Goal: Transaction & Acquisition: Purchase product/service

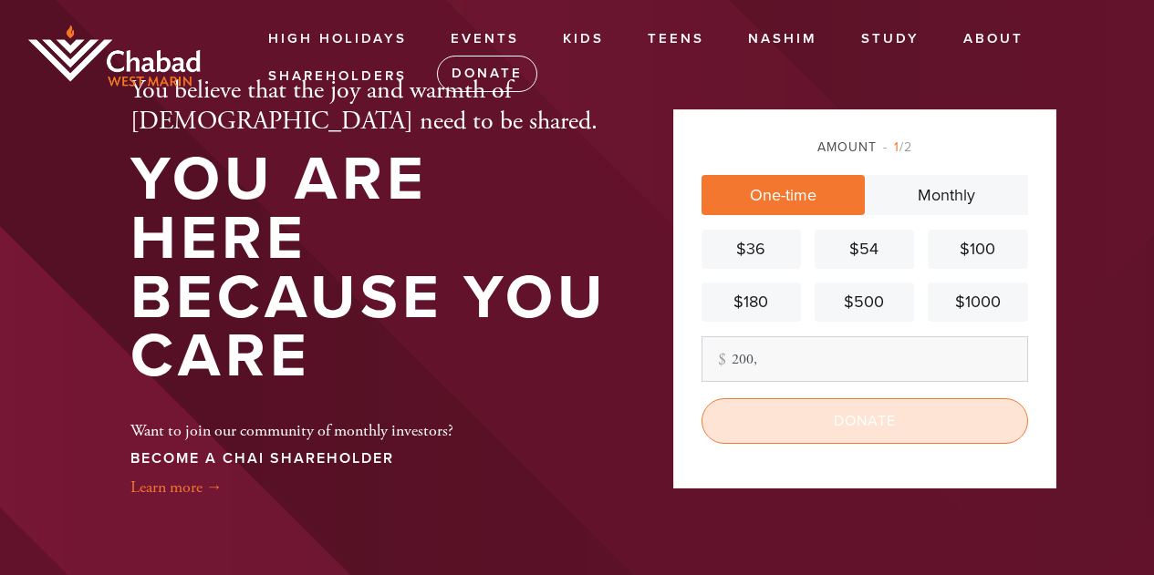
click at [897, 405] on input "Donate" at bounding box center [864, 422] width 327 height 46
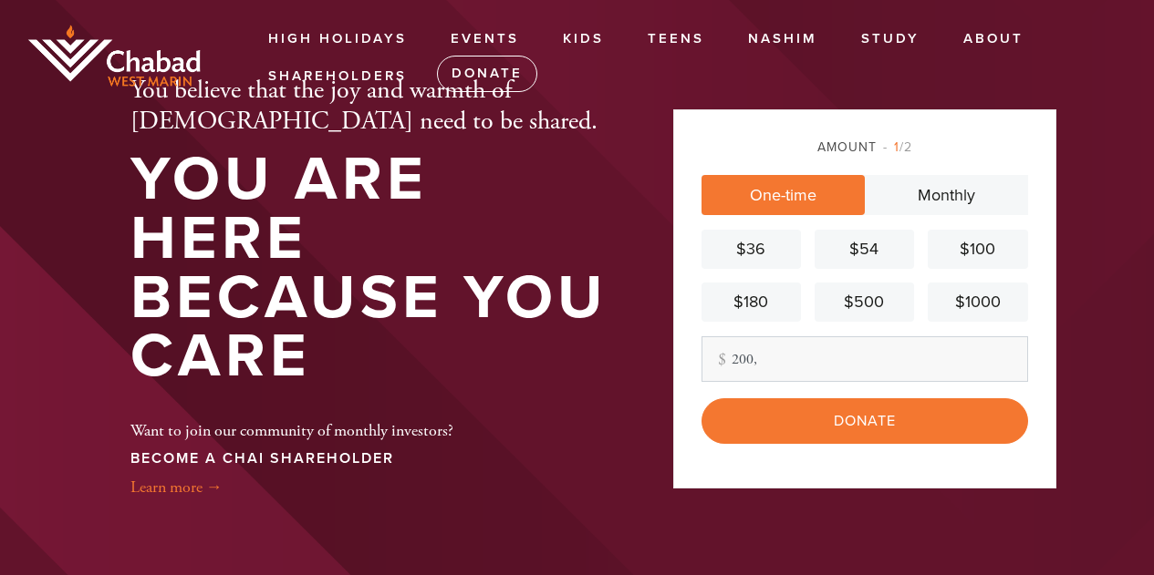
click at [641, 439] on div "You believe that the joy and warmth of [DEMOGRAPHIC_DATA] need to be shared. Yo…" at bounding box center [372, 287] width 575 height 357
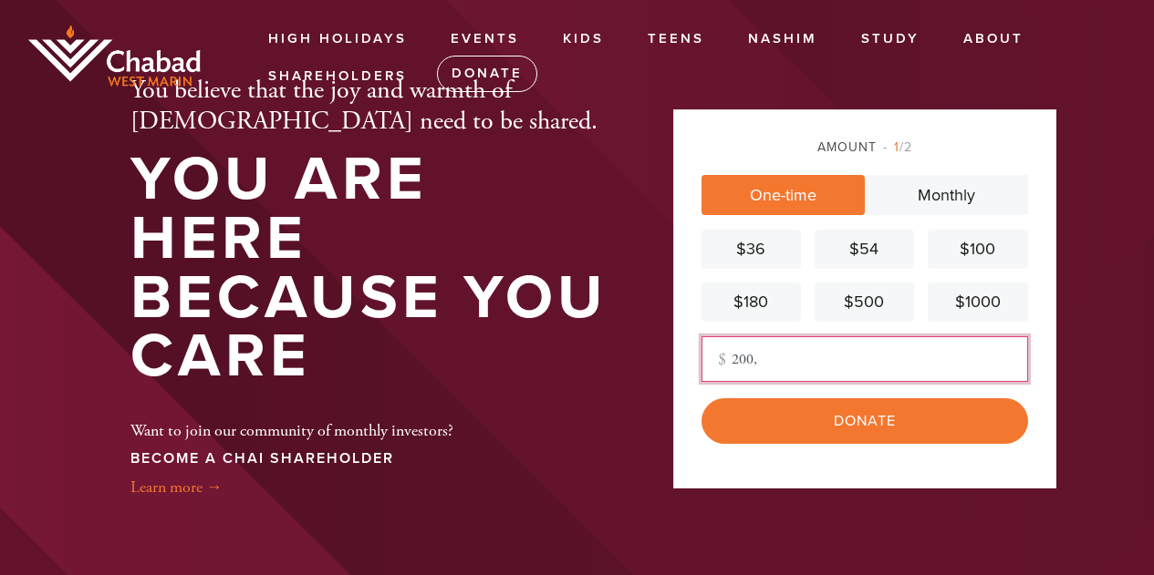
click at [766, 353] on input "200," at bounding box center [864, 360] width 327 height 46
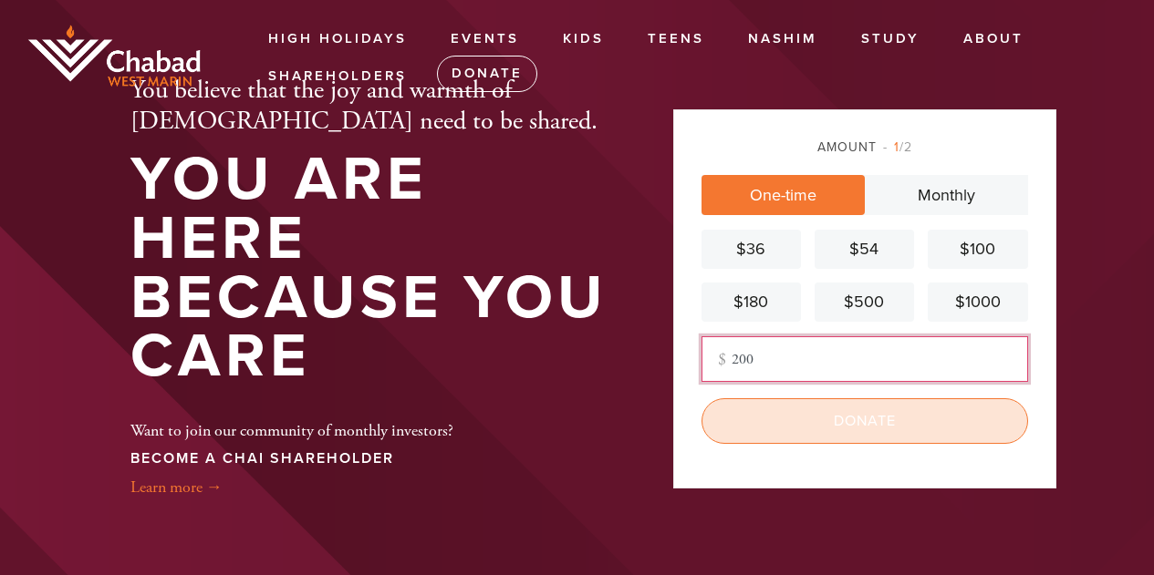
type input "200"
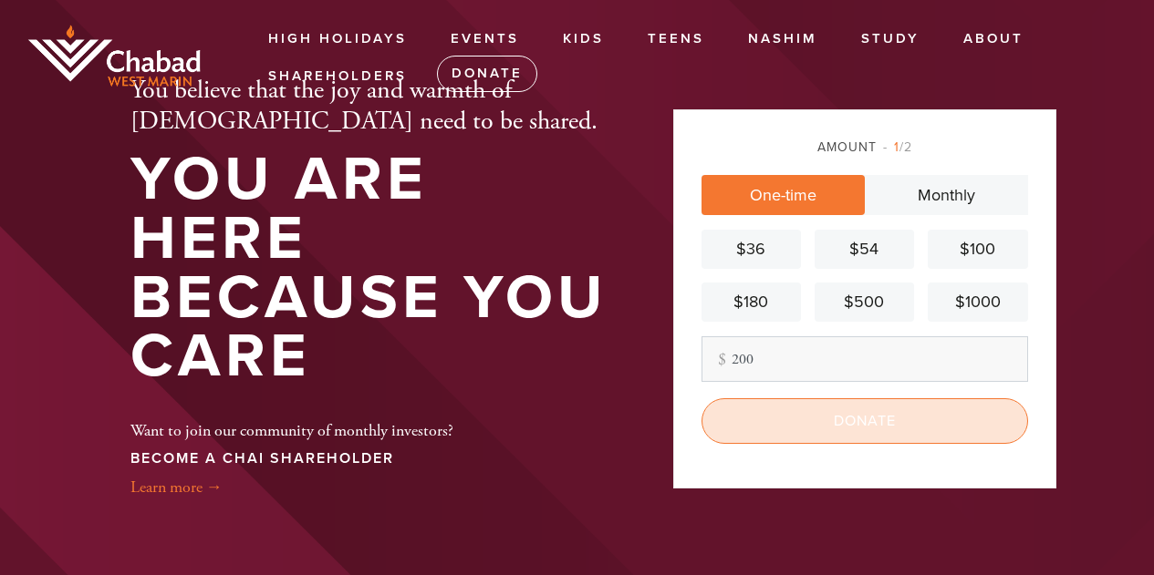
click at [830, 428] on input "Donate" at bounding box center [864, 422] width 327 height 46
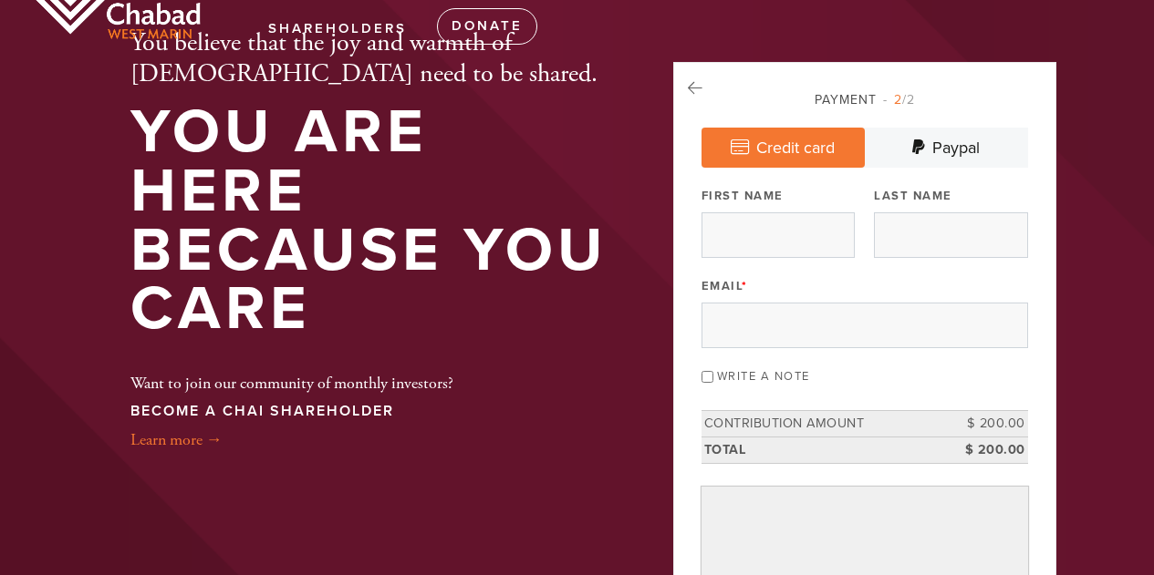
scroll to position [1, 0]
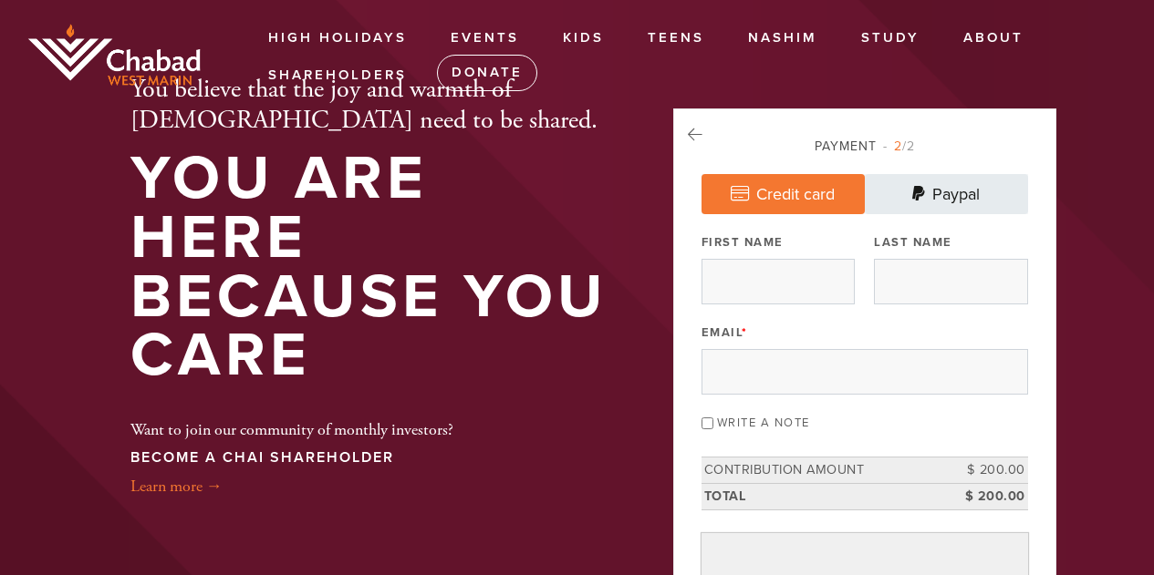
click at [959, 202] on link "Paypal" at bounding box center [946, 194] width 163 height 40
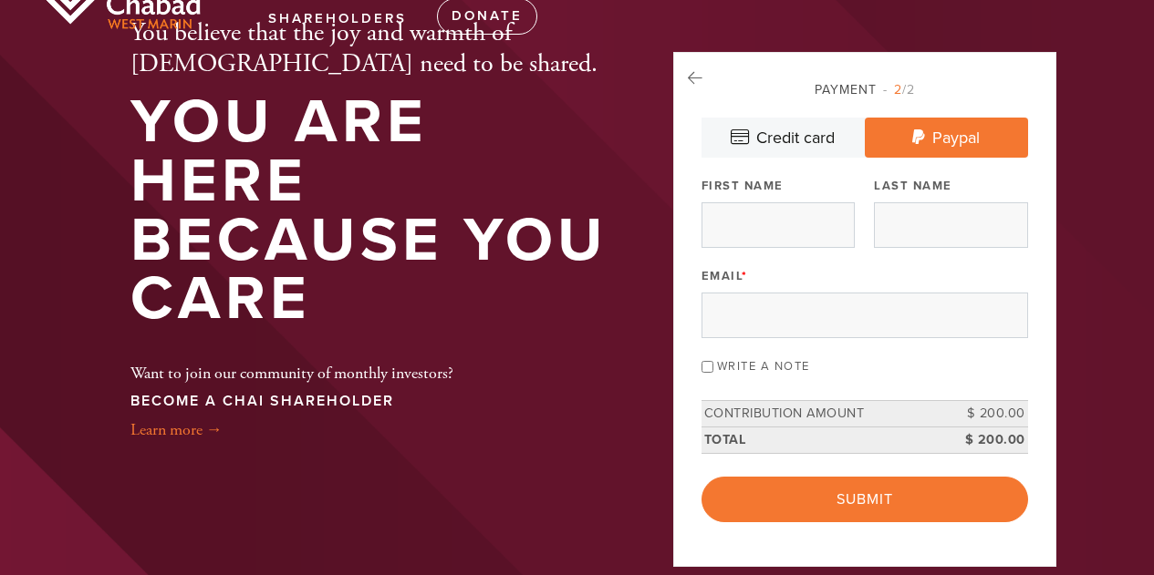
scroll to position [14, 0]
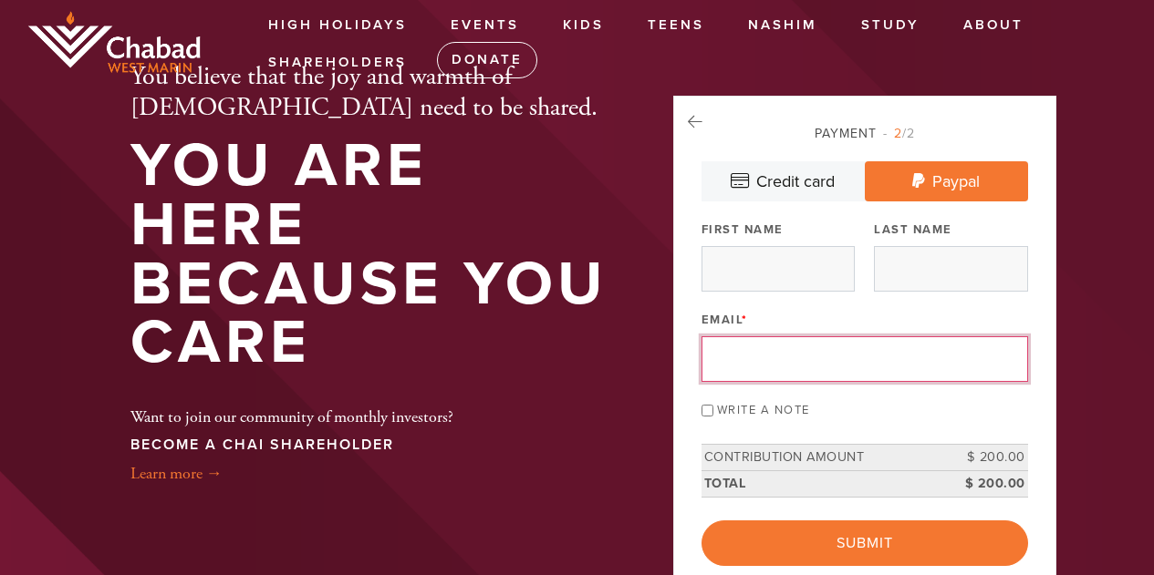
click at [736, 359] on input "Email *" at bounding box center [864, 360] width 327 height 46
type input "malka20004@comcast.net"
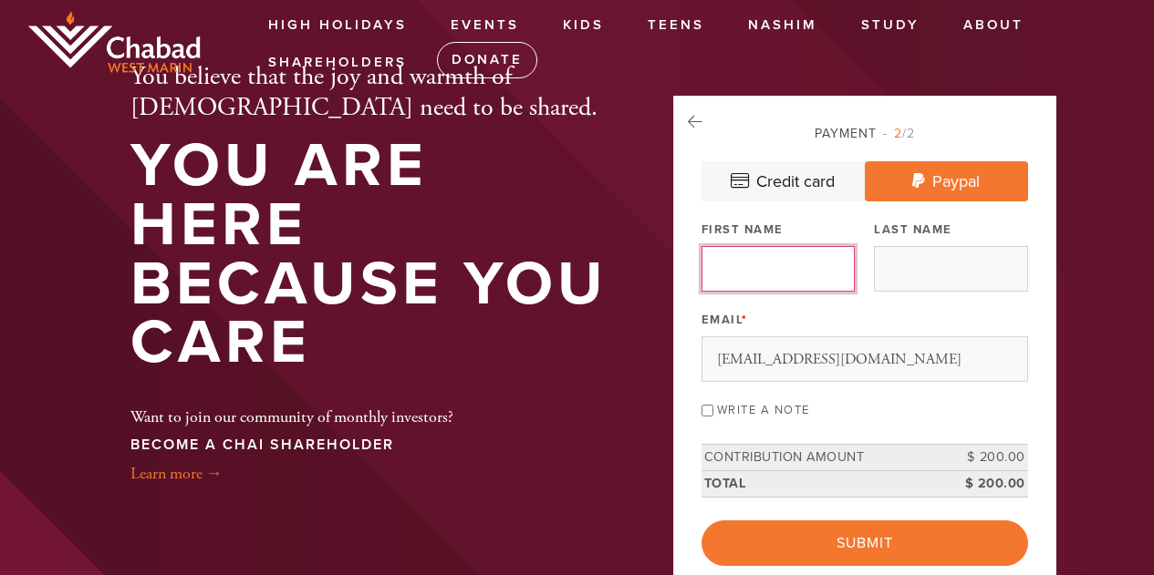
click at [770, 259] on input "First Name" at bounding box center [777, 269] width 153 height 46
type input "albert"
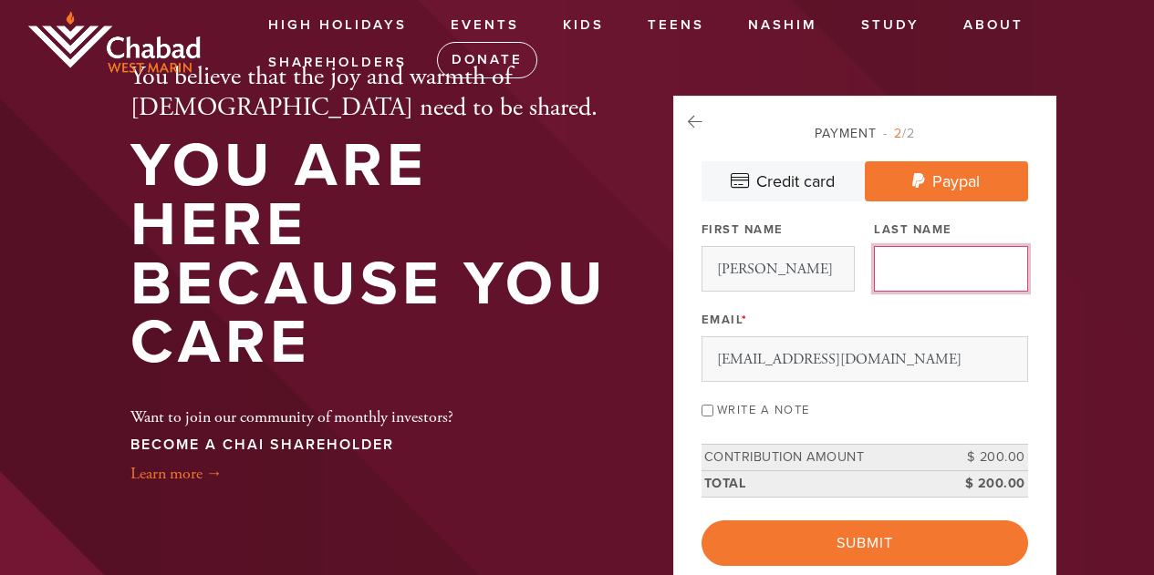
click at [913, 266] on input "Last Name" at bounding box center [950, 269] width 153 height 46
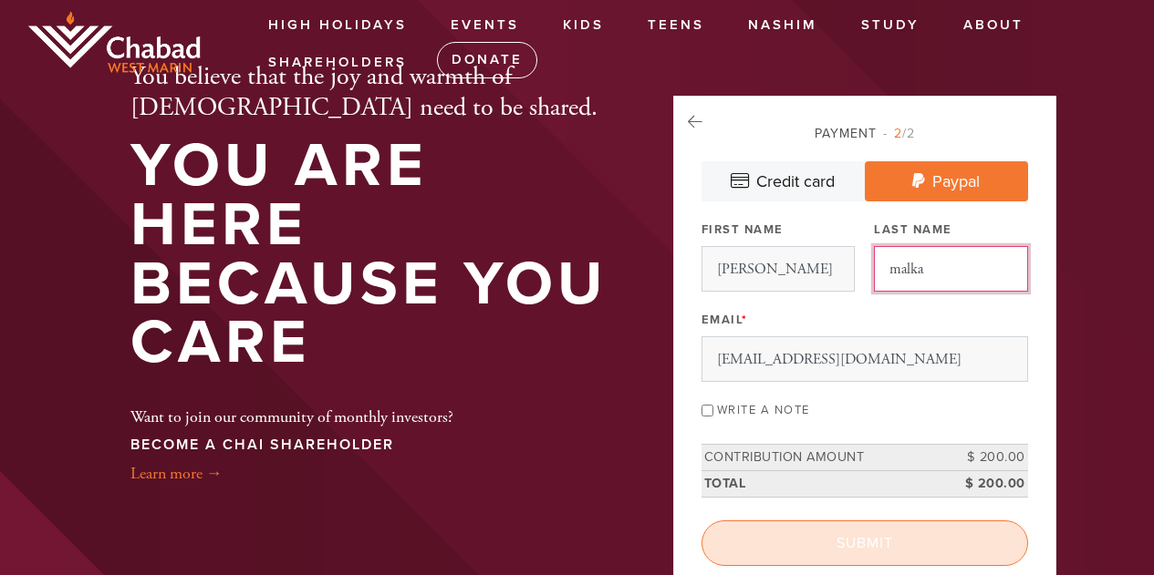
type input "malka"
click at [907, 551] on input "Submit" at bounding box center [864, 544] width 327 height 46
